Goal: Task Accomplishment & Management: Use online tool/utility

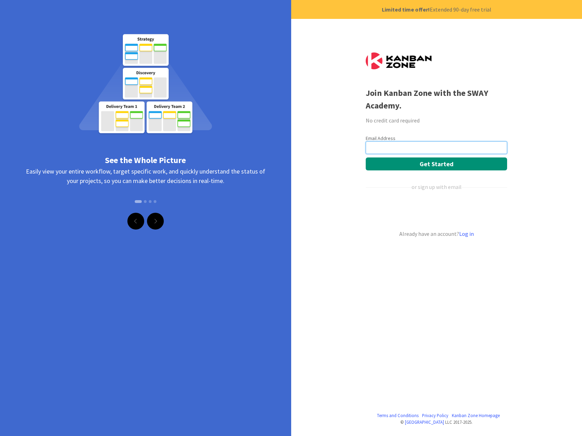
click at [380, 148] on input "email" at bounding box center [436, 147] width 141 height 13
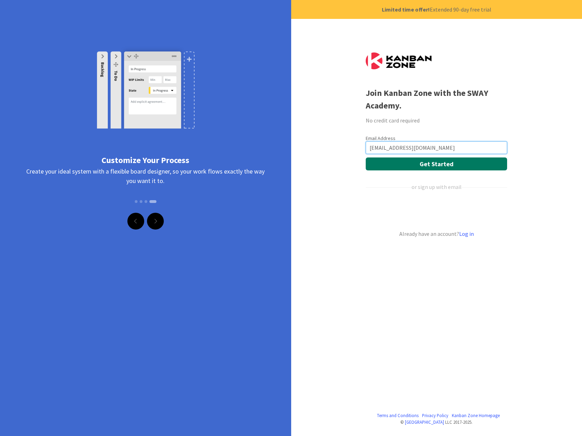
type input "[EMAIL_ADDRESS][DOMAIN_NAME]"
click at [423, 165] on button "Get Started" at bounding box center [436, 164] width 141 height 13
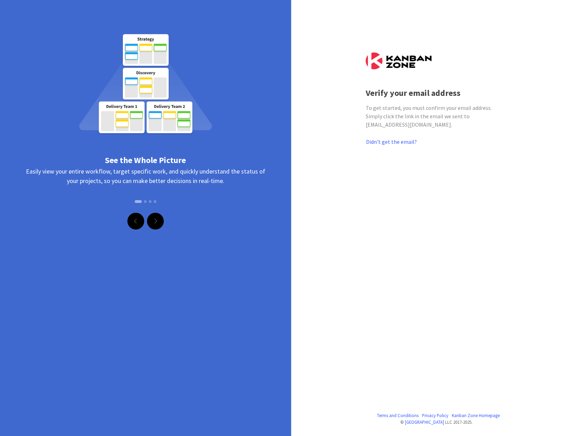
click at [402, 234] on div at bounding box center [436, 279] width 141 height 266
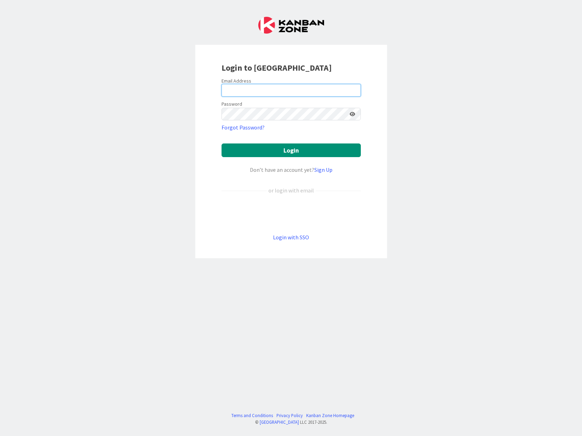
click at [245, 92] on input "email" at bounding box center [291, 90] width 139 height 13
type input "[EMAIL_ADDRESS][DOMAIN_NAME]"
click at [222, 144] on button "Login" at bounding box center [291, 151] width 139 height 14
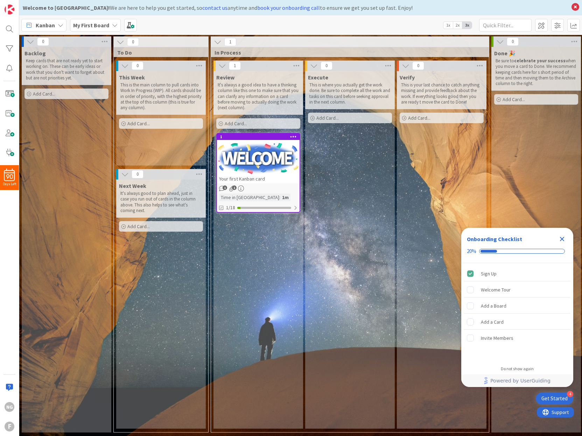
click at [56, 27] on div "Kanban" at bounding box center [43, 25] width 45 height 13
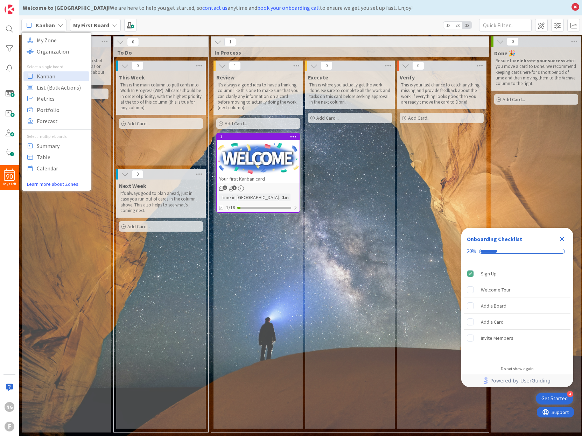
click at [347, 187] on div "Execute This is where you actually get the work done. Be sure to complete all t…" at bounding box center [350, 250] width 90 height 358
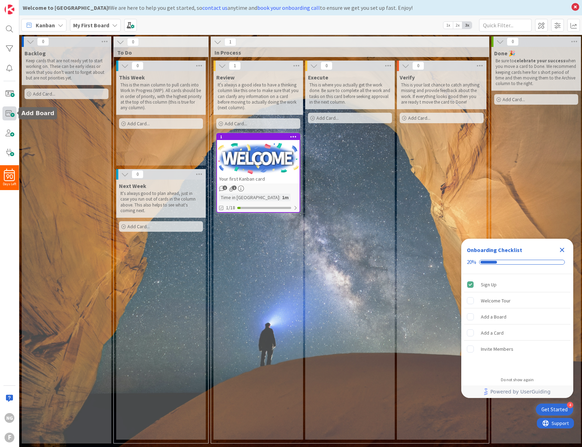
click at [6, 116] on span at bounding box center [9, 113] width 14 height 14
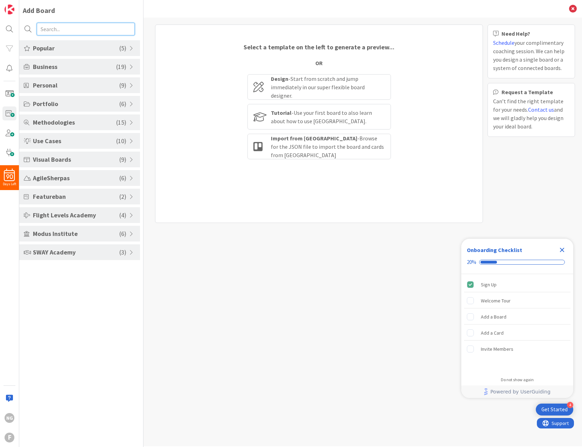
click at [68, 29] on input "text" at bounding box center [86, 29] width 98 height 13
click at [99, 252] on span "SWAY Academy" at bounding box center [76, 252] width 86 height 9
click at [75, 292] on li "SWAY Student Board" at bounding box center [79, 293] width 121 height 12
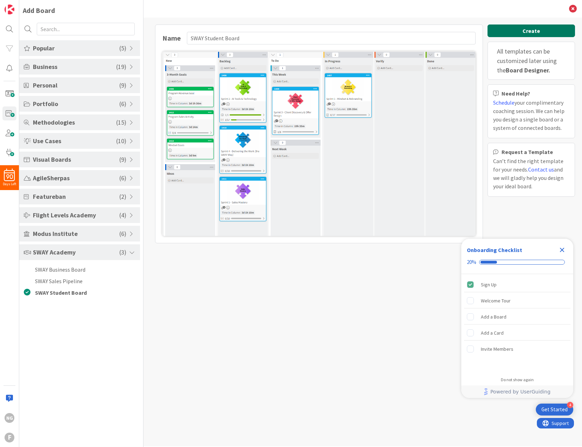
click at [518, 32] on button "Create" at bounding box center [532, 31] width 88 height 13
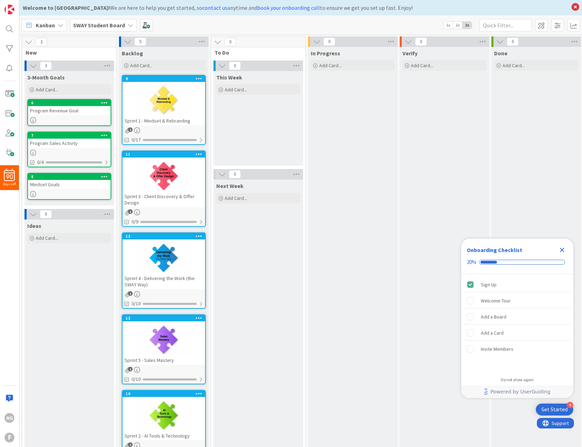
click at [563, 250] on icon "Close Checklist" at bounding box center [562, 250] width 8 height 8
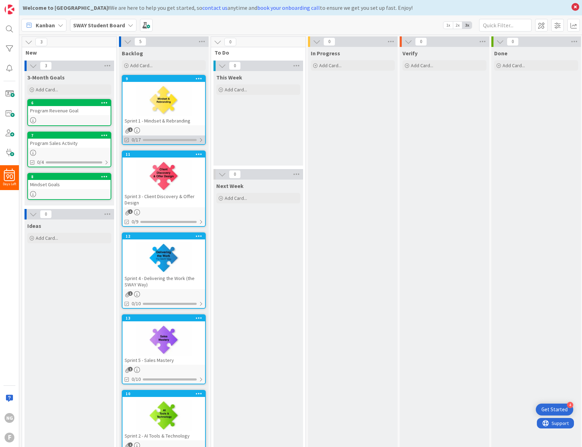
click at [191, 137] on div "0/17" at bounding box center [164, 140] width 83 height 9
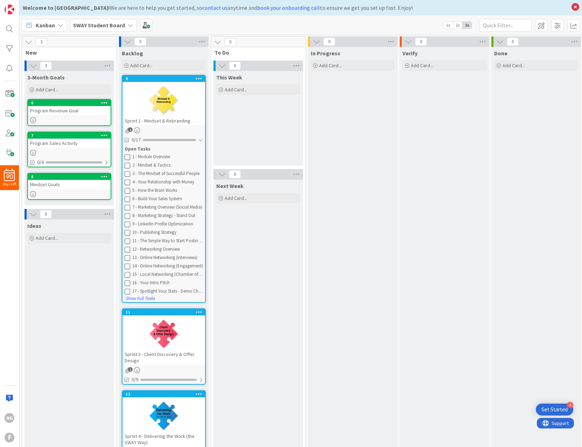
click at [37, 309] on div "Ideas Add Card..." at bounding box center [70, 424] width 90 height 409
click at [11, 362] on div "90 Days Left NG F" at bounding box center [9, 223] width 19 height 447
click at [572, 23] on span at bounding box center [574, 25] width 13 height 13
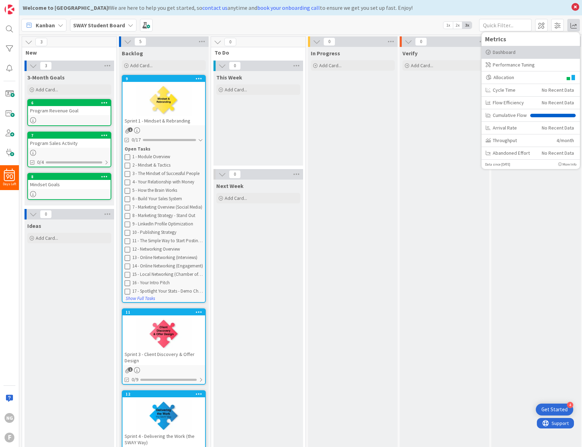
click at [500, 53] on div "Dashboard" at bounding box center [531, 52] width 90 height 7
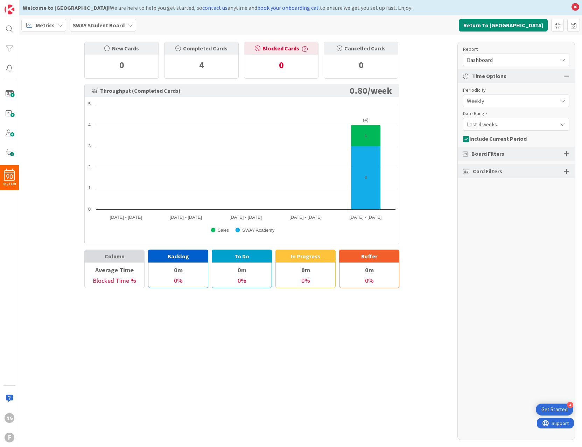
click at [481, 61] on span "Dashboard" at bounding box center [510, 60] width 87 height 10
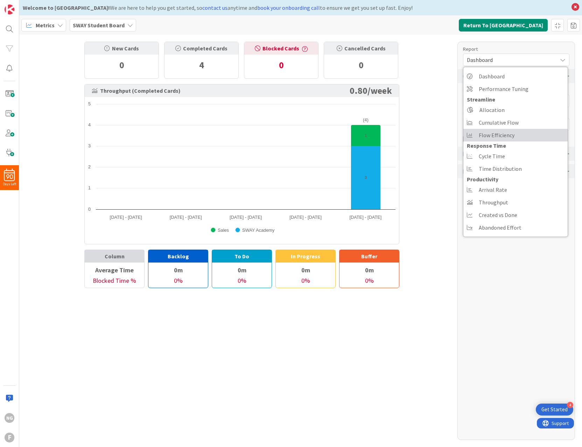
click at [495, 130] on span "Flow Efficiency" at bounding box center [497, 135] width 36 height 11
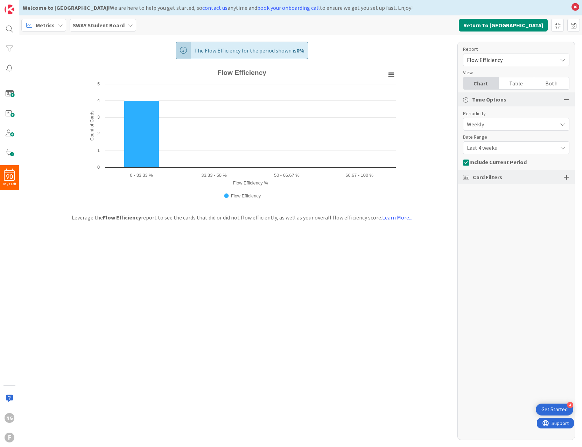
click at [486, 62] on span "Flow Efficiency" at bounding box center [510, 60] width 87 height 10
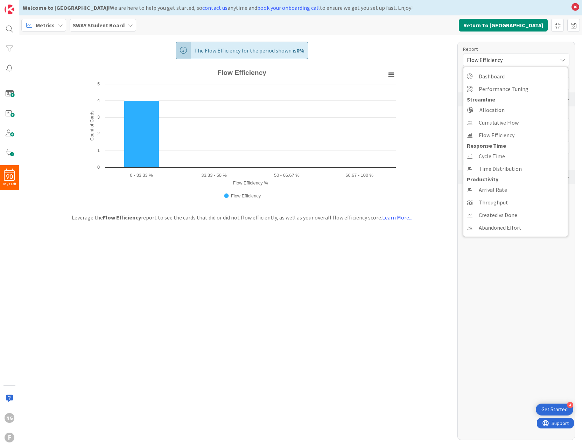
click at [492, 296] on div "Report Flow Efficiency Dashboard Performance Tuning Streamline Allocation Cumul…" at bounding box center [517, 241] width 118 height 398
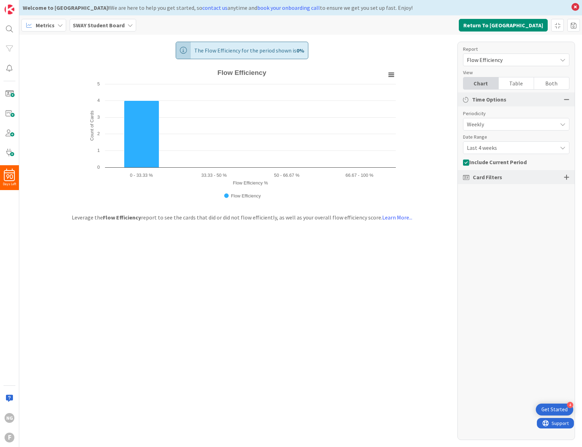
click at [318, 300] on div "The Flow Efficiency for the period shown is 0 % Created with Highcharts 11.4.3 …" at bounding box center [300, 241] width 563 height 412
click at [181, 357] on div "The Flow Efficiency for the period shown is 0 % Created with Highcharts 11.4.3 …" at bounding box center [300, 241] width 563 height 412
click at [54, 24] on div "Metrics" at bounding box center [43, 25] width 45 height 13
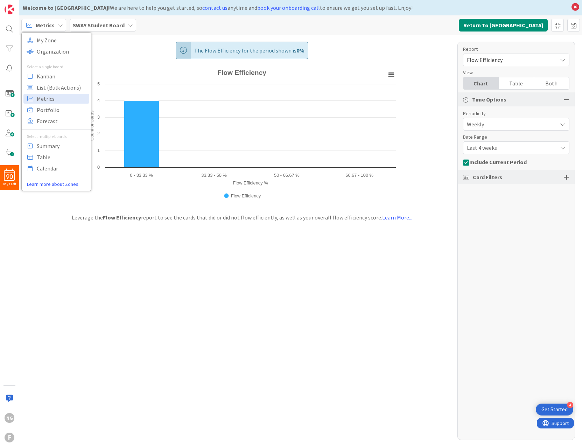
click at [95, 290] on div "The Flow Efficiency for the period shown is 0 % Created with Highcharts 11.4.3 …" at bounding box center [300, 241] width 563 height 412
